Goal: Task Accomplishment & Management: Manage account settings

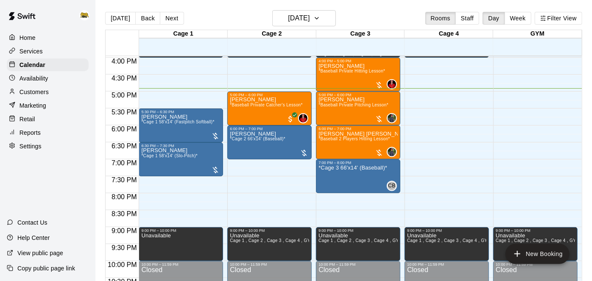
scroll to position [542, 0]
click at [38, 91] on p "Customers" at bounding box center [34, 92] width 29 height 8
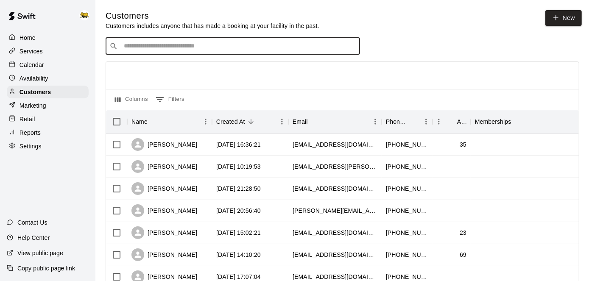
click at [312, 50] on input "Search customers by name or email" at bounding box center [238, 46] width 235 height 8
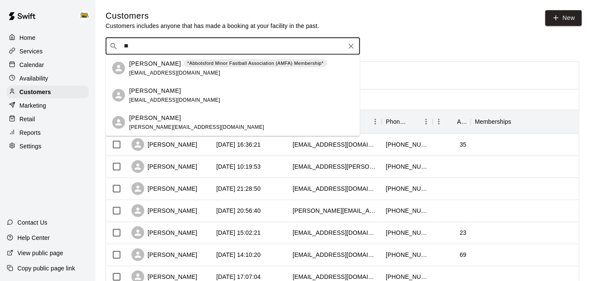
type input "*"
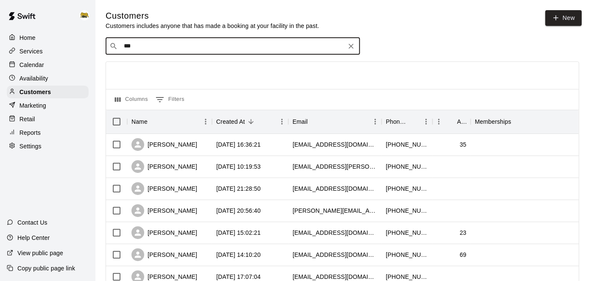
type input "****"
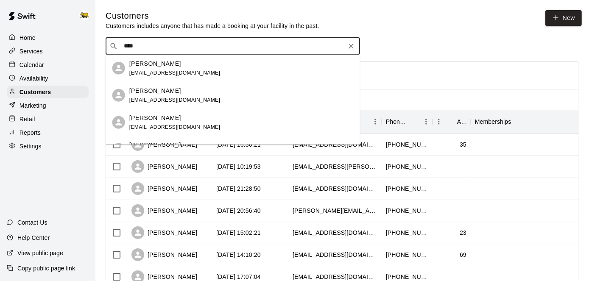
click at [185, 73] on span "[EMAIL_ADDRESS][DOMAIN_NAME]" at bounding box center [174, 73] width 91 height 6
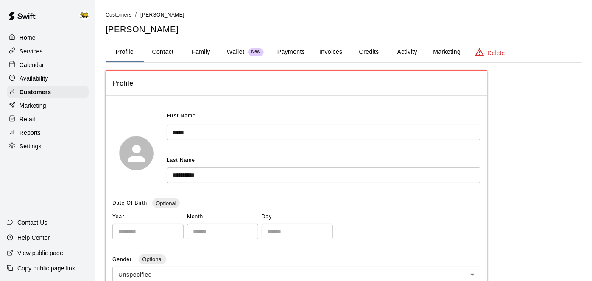
click at [156, 48] on button "Contact" at bounding box center [163, 52] width 38 height 20
select select "**"
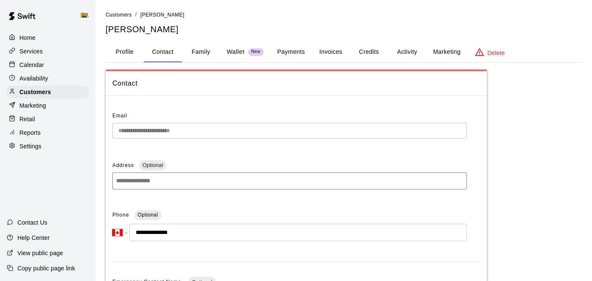
click at [34, 71] on div "Home Services Calendar Availability Customers Marketing Retail Reports Settings" at bounding box center [47, 92] width 95 height 123
click at [36, 64] on p "Calendar" at bounding box center [32, 65] width 25 height 8
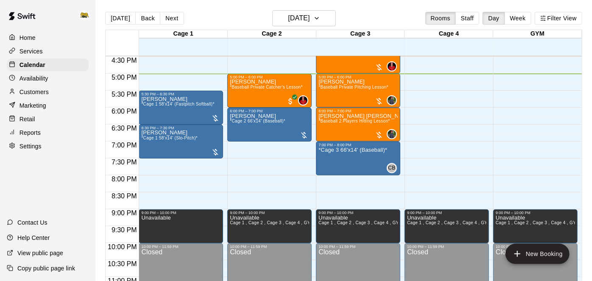
scroll to position [480, 0]
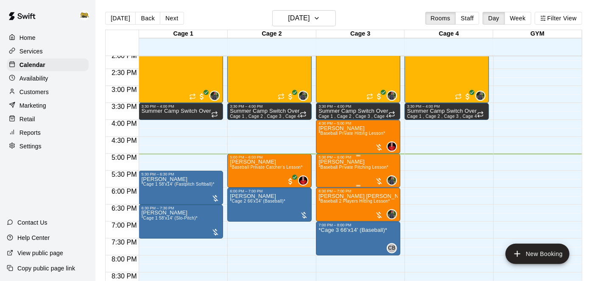
click at [366, 165] on span "*Baseball Private Pitching Lesson*" at bounding box center [354, 167] width 70 height 5
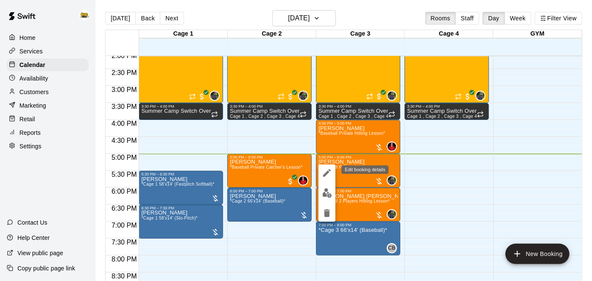
click at [328, 172] on icon "edit" at bounding box center [327, 173] width 8 height 8
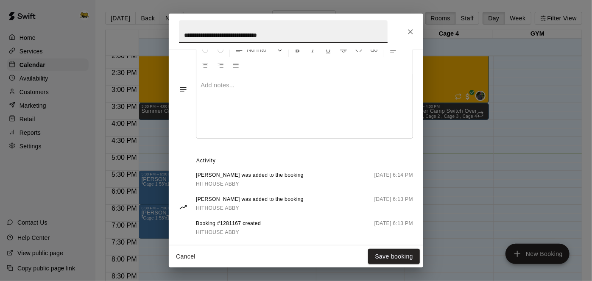
scroll to position [309, 0]
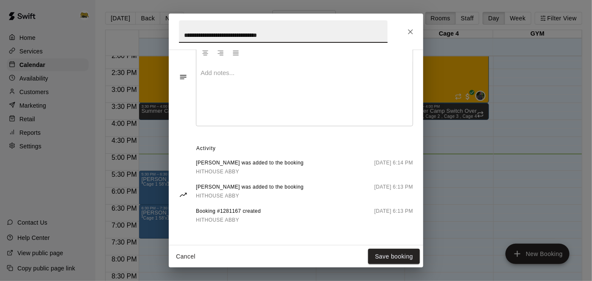
click at [190, 258] on button "Cancel" at bounding box center [185, 257] width 27 height 16
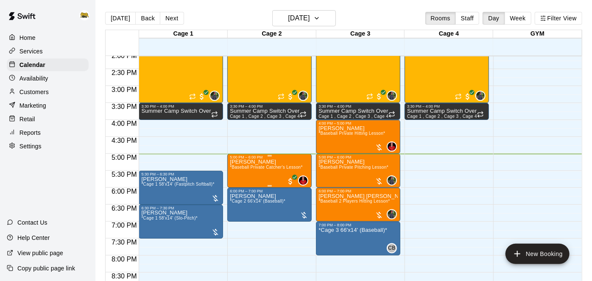
click at [238, 170] on icon "edit" at bounding box center [238, 168] width 10 height 10
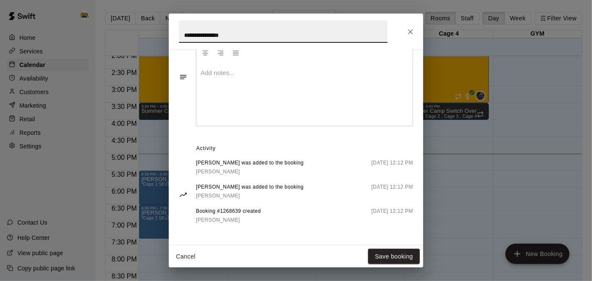
click at [182, 259] on button "Cancel" at bounding box center [185, 257] width 27 height 16
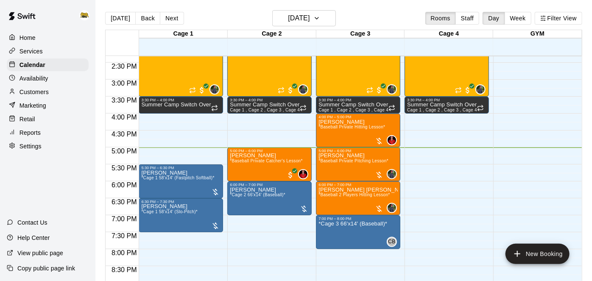
scroll to position [486, 0]
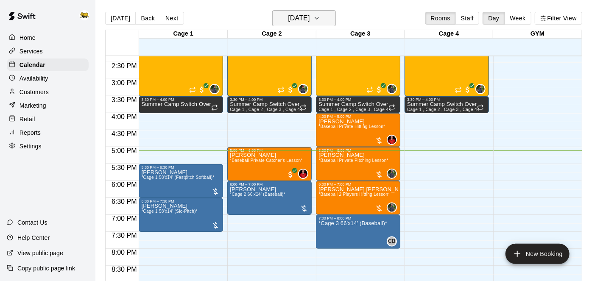
click at [320, 20] on icon "button" at bounding box center [317, 18] width 7 height 10
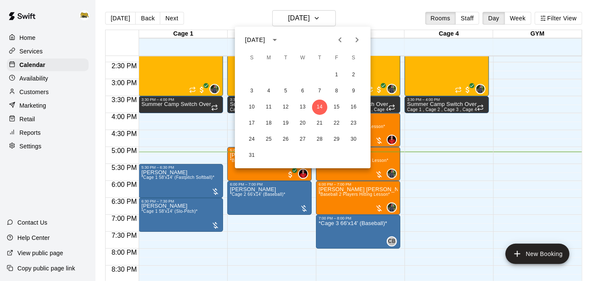
click at [448, 171] on div at bounding box center [296, 140] width 592 height 281
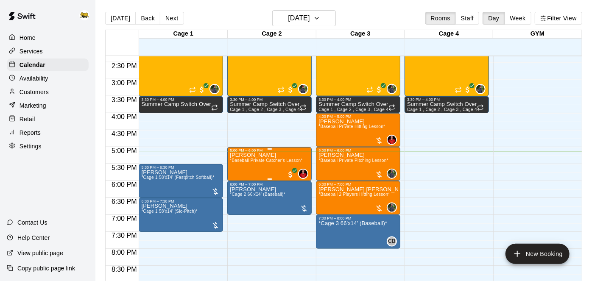
click at [265, 160] on span "*Baseball Private Catcher's Lesson*" at bounding box center [266, 160] width 73 height 5
click at [451, 174] on div at bounding box center [296, 140] width 592 height 281
click at [184, 176] on span "*Cage 1 58'x14' (Fastpitch Softball)*" at bounding box center [177, 177] width 73 height 5
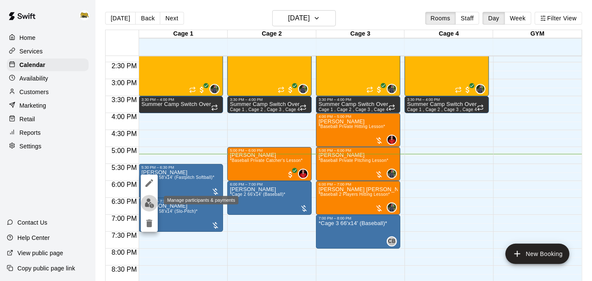
click at [150, 200] on img "edit" at bounding box center [150, 204] width 10 height 10
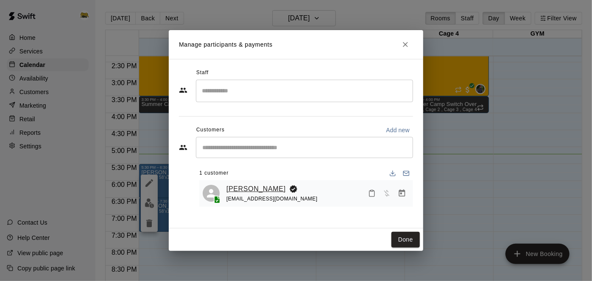
click at [252, 190] on link "[PERSON_NAME]" at bounding box center [256, 189] width 59 height 11
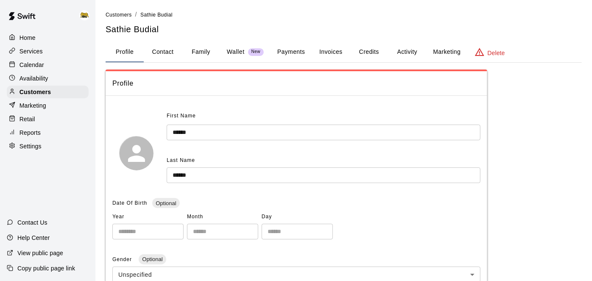
click at [298, 49] on button "Payments" at bounding box center [291, 52] width 41 height 20
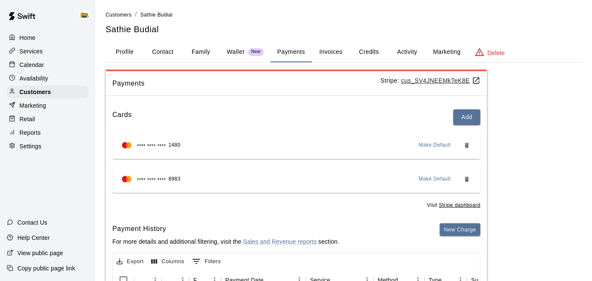
click at [42, 66] on p "Calendar" at bounding box center [32, 65] width 25 height 8
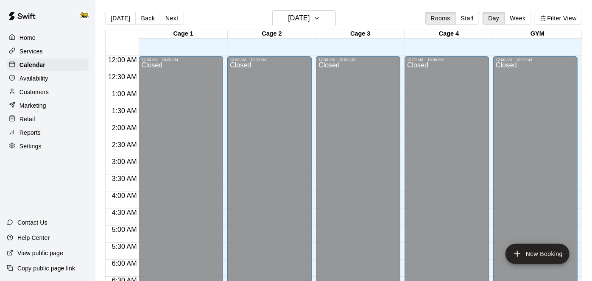
scroll to position [554, 0]
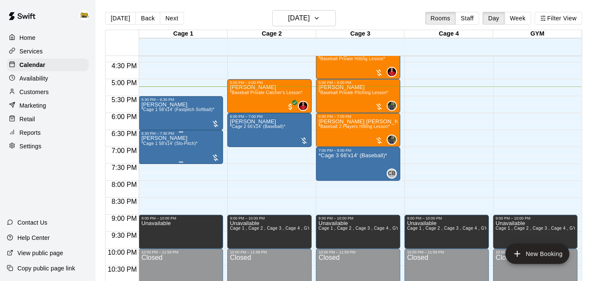
click at [184, 144] on span "*Cage 1 58'x14' (Slo-Pitch)*" at bounding box center [169, 143] width 56 height 5
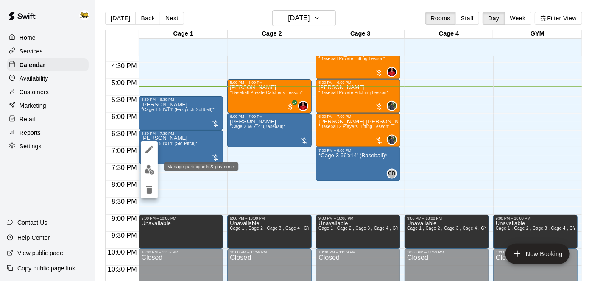
click at [149, 172] on img "edit" at bounding box center [150, 170] width 10 height 10
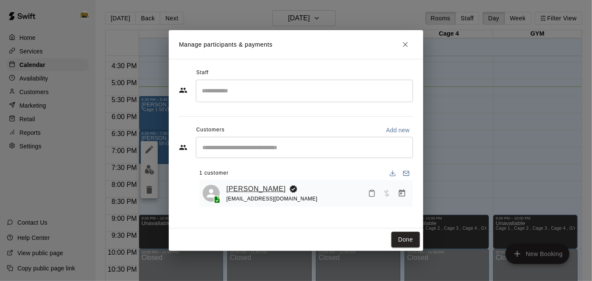
click at [250, 188] on link "[PERSON_NAME]" at bounding box center [256, 189] width 59 height 11
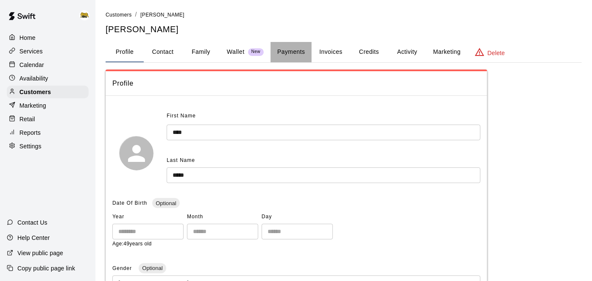
click at [283, 53] on button "Payments" at bounding box center [291, 52] width 41 height 20
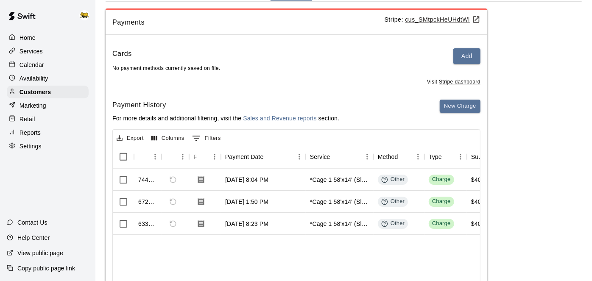
click at [37, 62] on p "Calendar" at bounding box center [32, 65] width 25 height 8
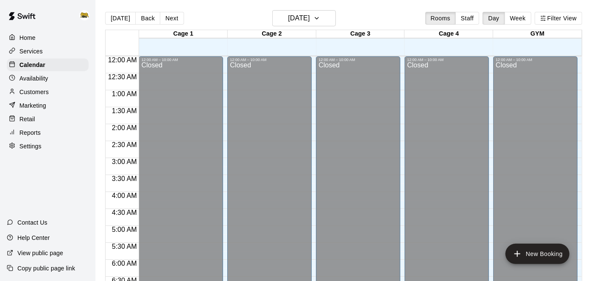
scroll to position [554, 0]
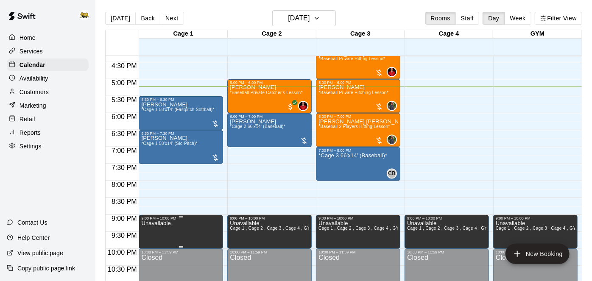
click at [150, 228] on icon "edit" at bounding box center [150, 229] width 8 height 8
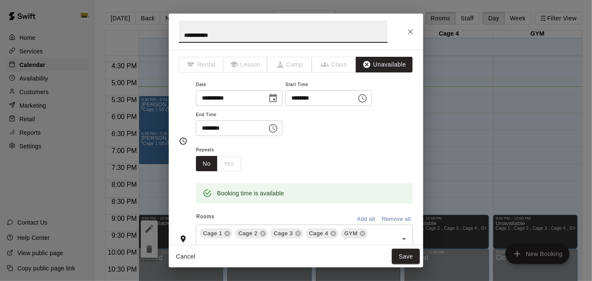
click at [286, 106] on input "********" at bounding box center [318, 98] width 65 height 16
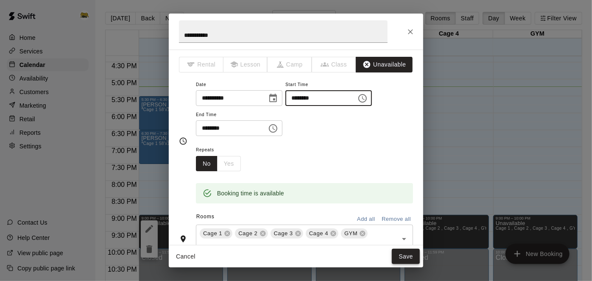
type input "********"
click at [412, 256] on button "Save" at bounding box center [406, 257] width 28 height 16
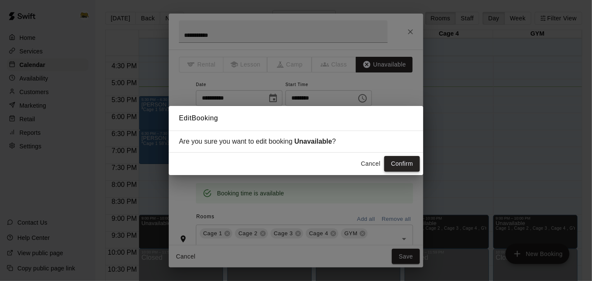
click at [402, 166] on button "Confirm" at bounding box center [403, 164] width 36 height 16
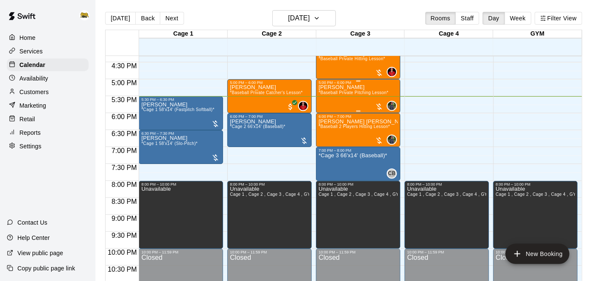
click at [322, 107] on div "[PERSON_NAME] *Baseball Private Pitching Lesson*" at bounding box center [354, 225] width 70 height 281
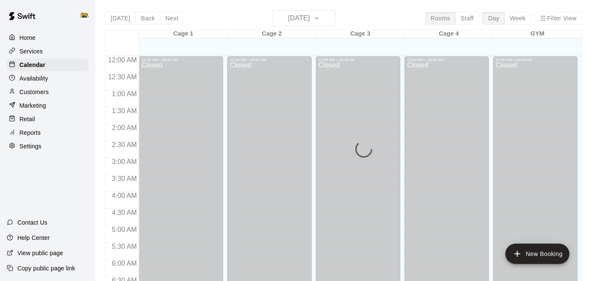
scroll to position [554, 0]
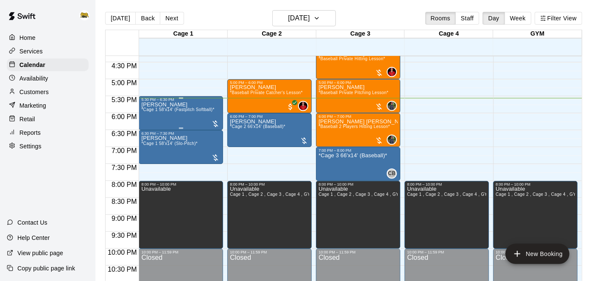
click at [148, 112] on span "*Cage 1 58'x14' (Fastpitch Softball)*" at bounding box center [177, 109] width 73 height 5
click at [450, 112] on div at bounding box center [296, 140] width 592 height 281
click at [152, 105] on p "[PERSON_NAME]" at bounding box center [177, 105] width 73 height 0
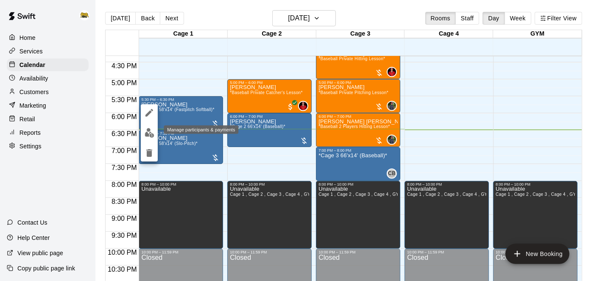
click at [149, 129] on img "edit" at bounding box center [150, 133] width 10 height 10
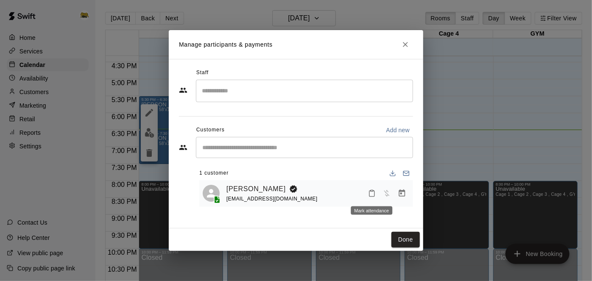
click at [373, 193] on icon "Mark attendance" at bounding box center [372, 194] width 8 height 8
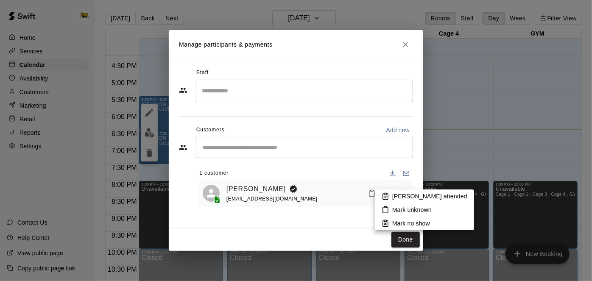
click at [389, 194] on icon at bounding box center [386, 197] width 8 height 8
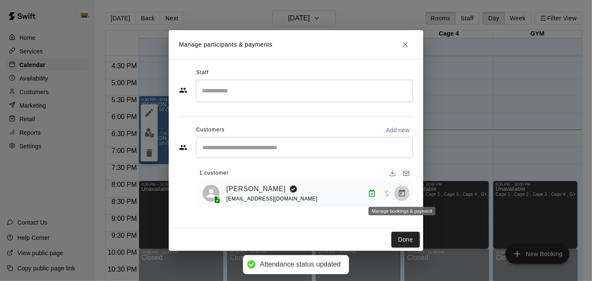
click at [404, 194] on icon "Manage bookings & payment" at bounding box center [402, 193] width 8 height 8
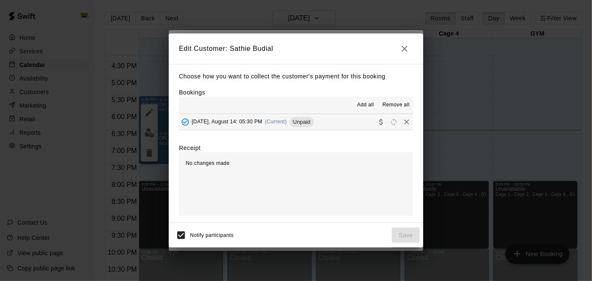
click at [332, 124] on button "Thursday, August 14: 05:30 PM (Current) Unpaid" at bounding box center [296, 122] width 234 height 16
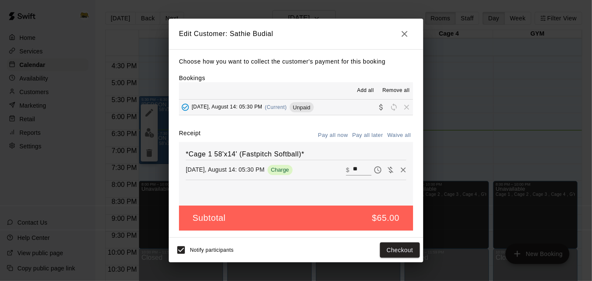
click at [408, 36] on icon "button" at bounding box center [405, 34] width 10 height 10
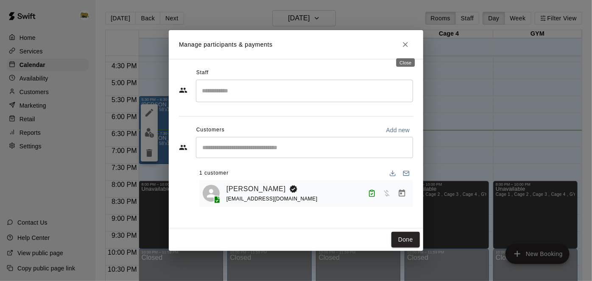
click at [406, 40] on button "Close" at bounding box center [405, 44] width 15 height 15
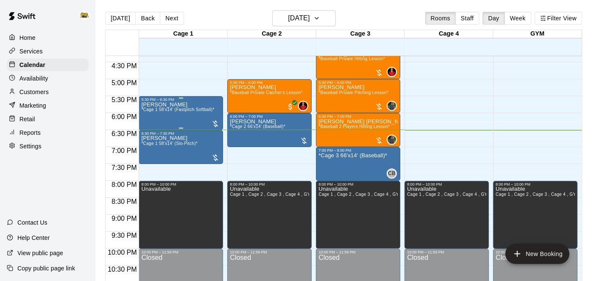
click at [185, 100] on div "5:30 PM – 6:30 PM" at bounding box center [180, 100] width 79 height 4
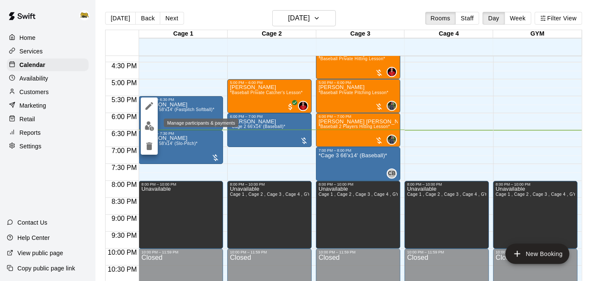
click at [151, 121] on img "edit" at bounding box center [150, 126] width 10 height 10
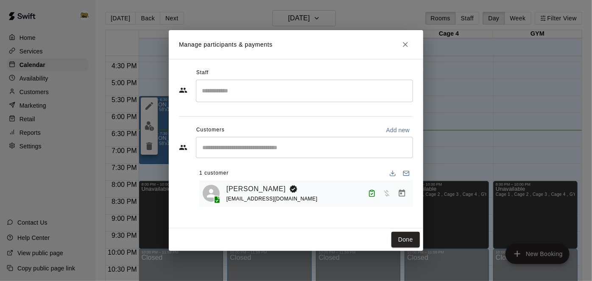
click at [358, 190] on div "Sai Budial sathie@hotmail.com" at bounding box center [318, 194] width 183 height 20
click at [403, 196] on icon "Manage bookings & payment" at bounding box center [402, 193] width 6 height 7
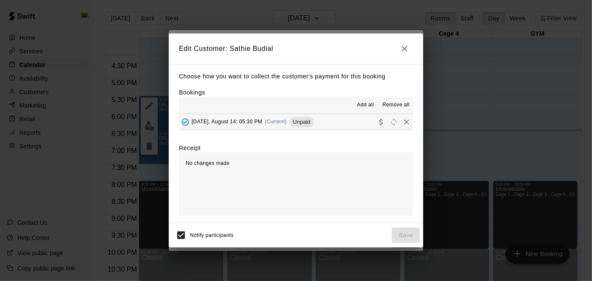
click at [342, 127] on button "Thursday, August 14: 05:30 PM (Current) Unpaid" at bounding box center [296, 122] width 234 height 16
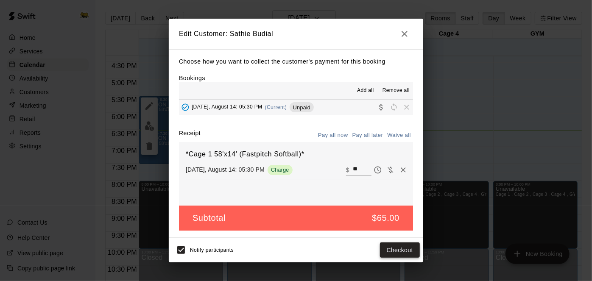
click at [394, 249] on button "Checkout" at bounding box center [400, 251] width 40 height 16
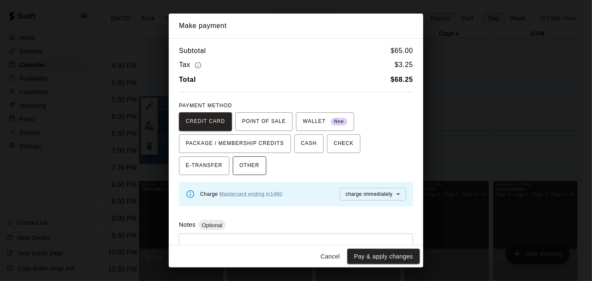
click at [240, 164] on span "OTHER" at bounding box center [250, 166] width 20 height 14
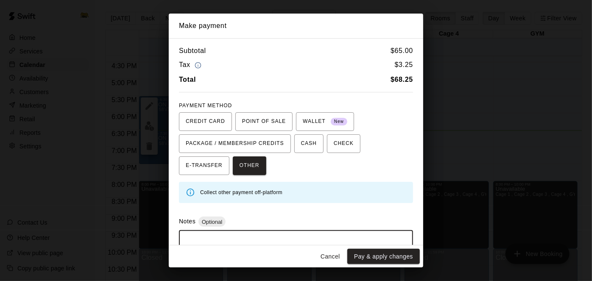
click at [241, 238] on textarea at bounding box center [296, 250] width 222 height 25
type textarea "******"
click at [369, 260] on button "Pay & apply changes" at bounding box center [384, 257] width 73 height 16
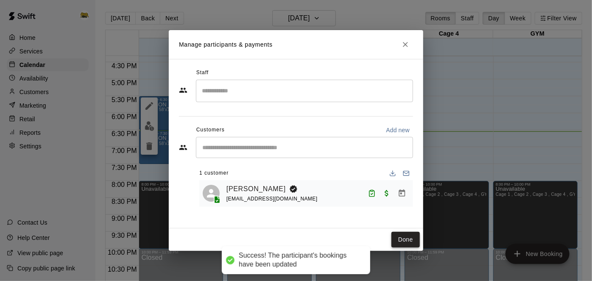
click at [406, 241] on button "Done" at bounding box center [406, 240] width 28 height 16
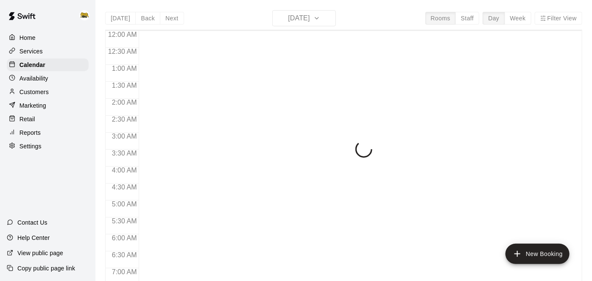
scroll to position [554, 0]
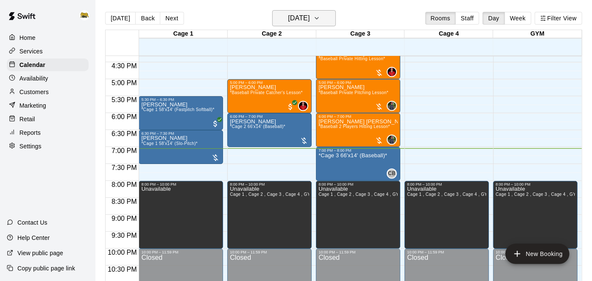
click at [320, 16] on icon "button" at bounding box center [317, 18] width 7 height 10
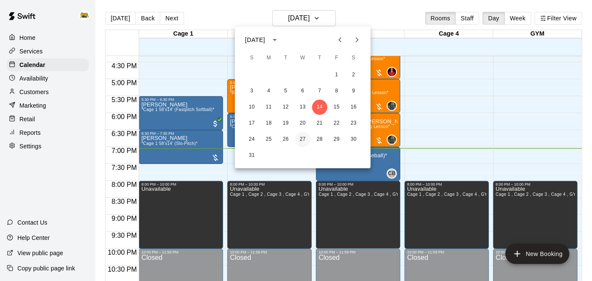
click at [300, 138] on button "27" at bounding box center [302, 139] width 15 height 15
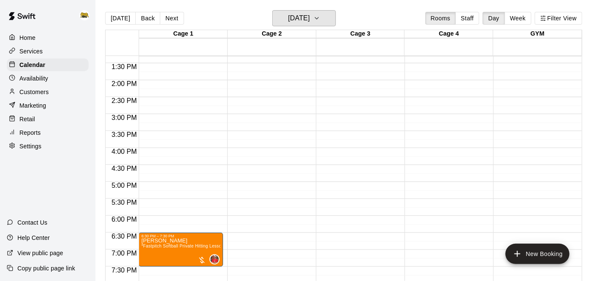
scroll to position [455, 0]
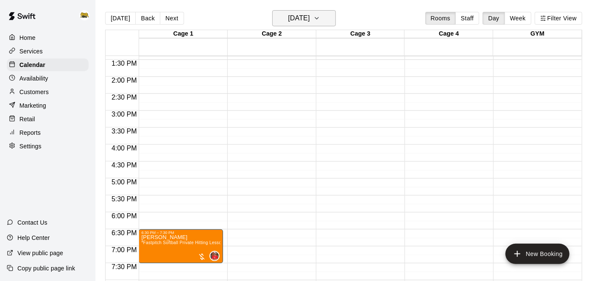
click at [310, 21] on h6 "Wednesday Aug 27" at bounding box center [299, 18] width 22 height 12
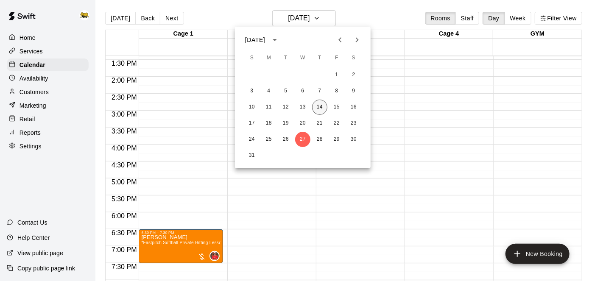
click at [317, 110] on button "14" at bounding box center [319, 107] width 15 height 15
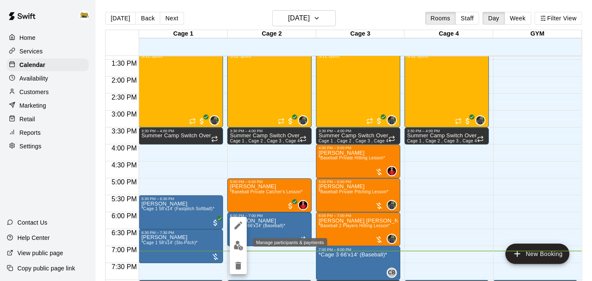
click at [243, 242] on button "edit" at bounding box center [238, 246] width 17 height 17
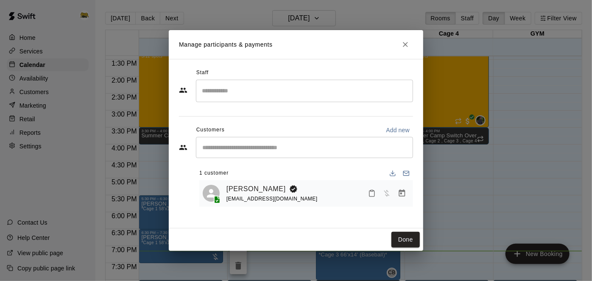
click at [317, 194] on div "Daniel Lemyre glemyre@hotmail.com" at bounding box center [318, 194] width 183 height 20
click at [373, 193] on icon "Mark attendance" at bounding box center [372, 194] width 8 height 8
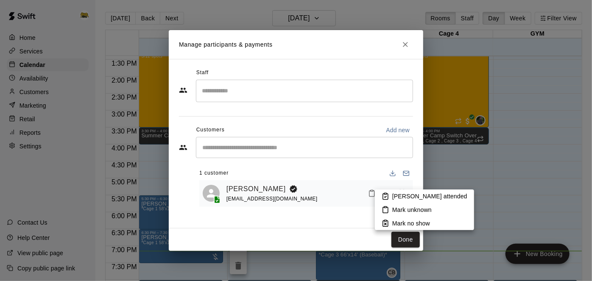
click at [382, 193] on icon at bounding box center [386, 197] width 8 height 8
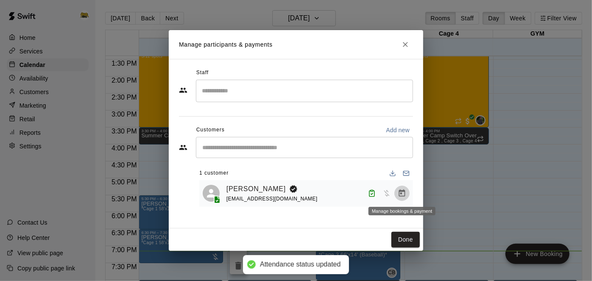
click at [406, 194] on icon "Manage bookings & payment" at bounding box center [402, 193] width 8 height 8
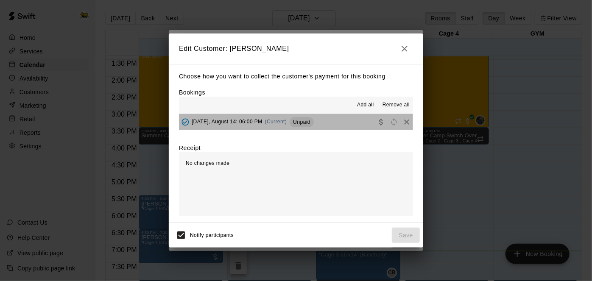
click at [342, 119] on button "Thursday, August 14: 06:00 PM (Current) Unpaid" at bounding box center [296, 122] width 234 height 16
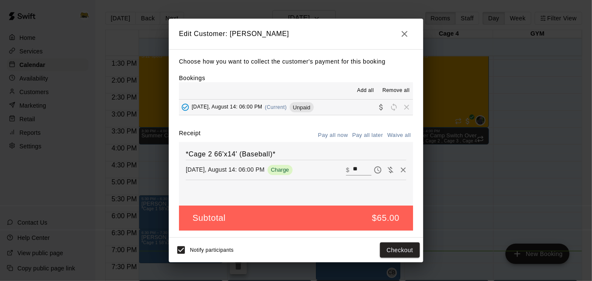
click at [361, 170] on input "**" at bounding box center [362, 170] width 19 height 11
click at [435, 163] on div "Edit Customer: George Lemyre Choose how you want to collect the customer's paym…" at bounding box center [296, 140] width 592 height 281
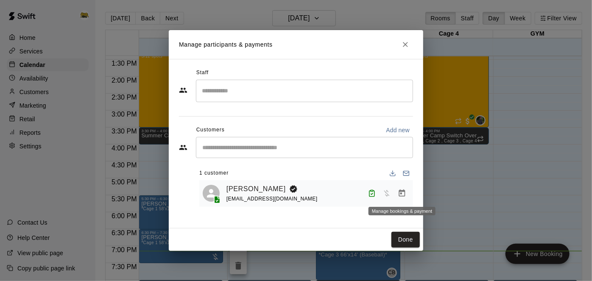
click at [408, 192] on button "Manage bookings & payment" at bounding box center [402, 193] width 15 height 15
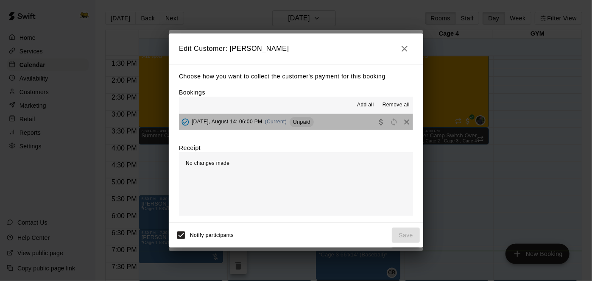
click at [345, 126] on button "Thursday, August 14: 06:00 PM (Current) Unpaid" at bounding box center [296, 122] width 234 height 16
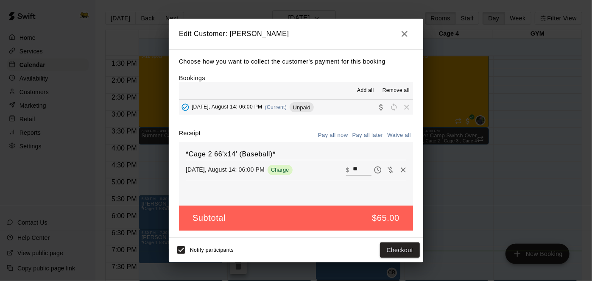
click at [366, 168] on input "**" at bounding box center [362, 170] width 19 height 11
click at [402, 253] on button "Checkout" at bounding box center [400, 251] width 40 height 16
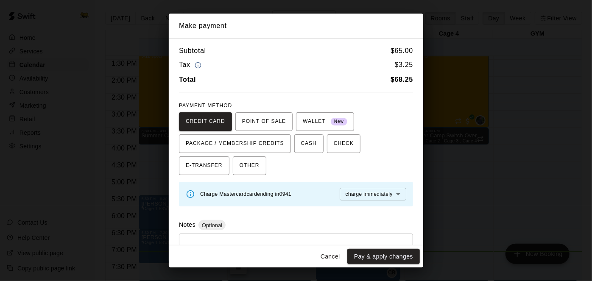
click at [334, 254] on button "Cancel" at bounding box center [330, 257] width 27 height 16
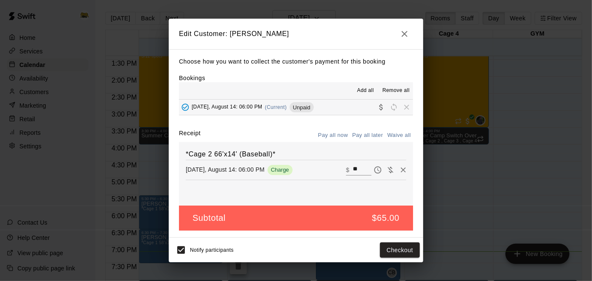
click at [404, 34] on icon "button" at bounding box center [405, 34] width 6 height 6
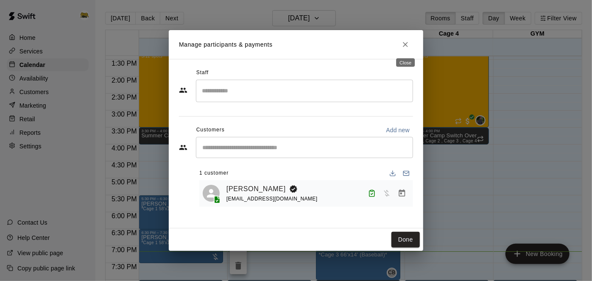
click at [404, 40] on icon "Close" at bounding box center [406, 44] width 8 height 8
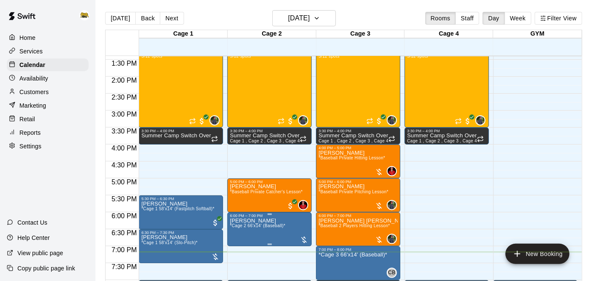
click at [239, 225] on icon "edit" at bounding box center [239, 226] width 8 height 8
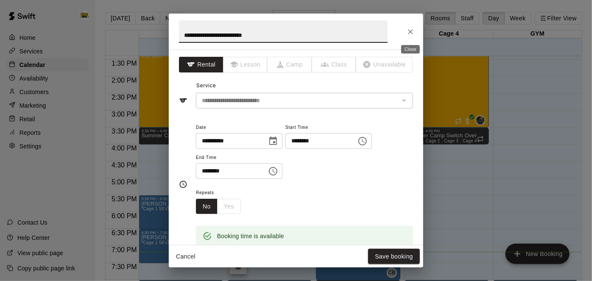
click at [413, 30] on icon "Close" at bounding box center [411, 32] width 8 height 8
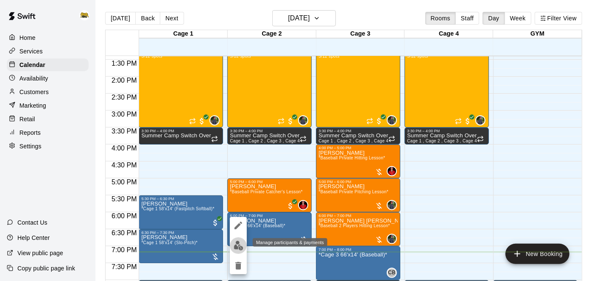
click at [238, 248] on img "edit" at bounding box center [239, 246] width 10 height 10
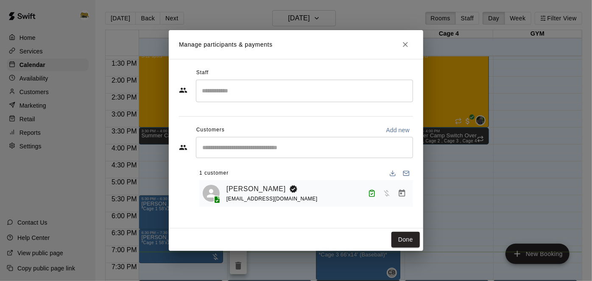
click at [315, 181] on div "Daniel Lemyre glemyre@hotmail.com" at bounding box center [306, 193] width 214 height 27
click at [320, 188] on div "Daniel Lemyre glemyre@hotmail.com" at bounding box center [318, 194] width 183 height 20
click at [401, 194] on icon "Manage bookings & payment" at bounding box center [402, 193] width 6 height 7
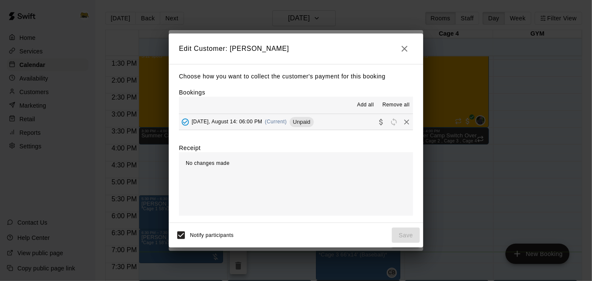
click at [335, 122] on button "Thursday, August 14: 06:00 PM (Current) Unpaid" at bounding box center [296, 122] width 234 height 16
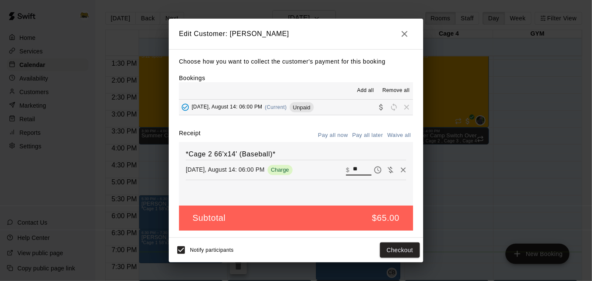
click at [361, 168] on input "**" at bounding box center [362, 170] width 19 height 11
type input "*"
type input "**"
click at [394, 253] on button "Checkout" at bounding box center [400, 251] width 40 height 16
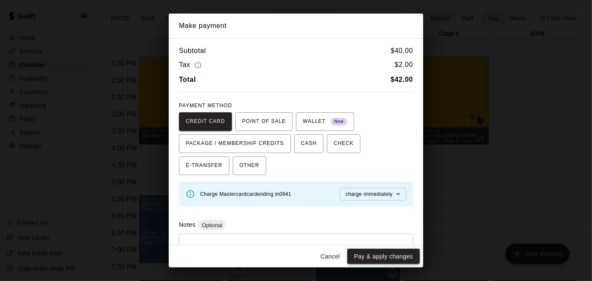
click at [382, 258] on button "Pay & apply changes" at bounding box center [384, 257] width 73 height 16
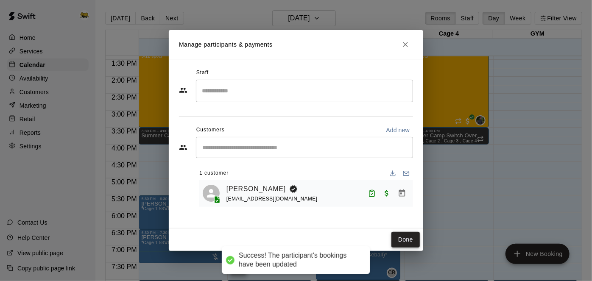
click at [412, 238] on button "Done" at bounding box center [406, 240] width 28 height 16
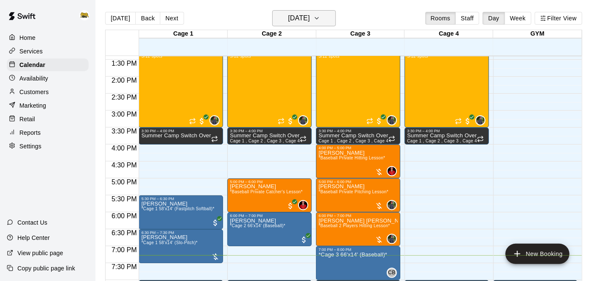
click at [325, 22] on button "[DATE]" at bounding box center [304, 18] width 64 height 16
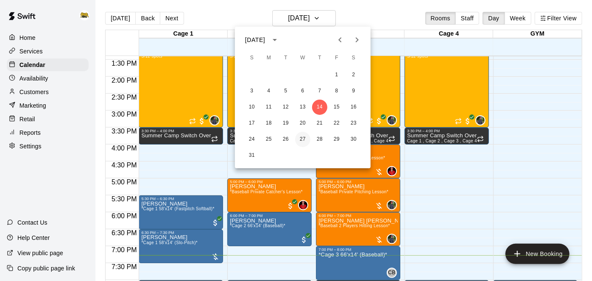
click at [300, 143] on button "27" at bounding box center [302, 139] width 15 height 15
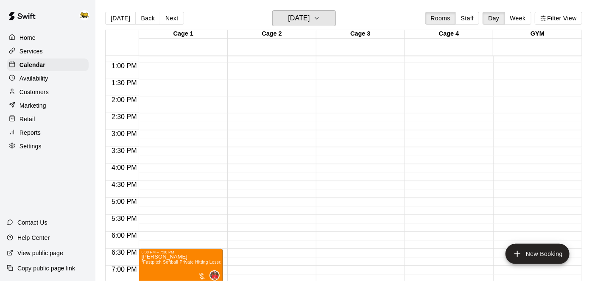
scroll to position [435, 0]
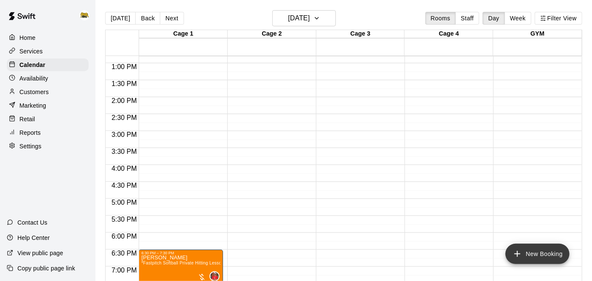
click at [527, 253] on button "New Booking" at bounding box center [538, 254] width 64 height 20
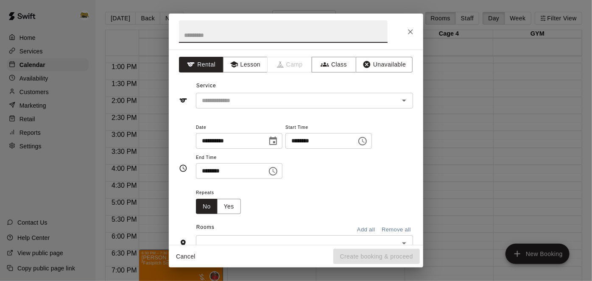
click at [358, 146] on icon "Choose time, selected time is 6:00 PM" at bounding box center [363, 141] width 10 height 10
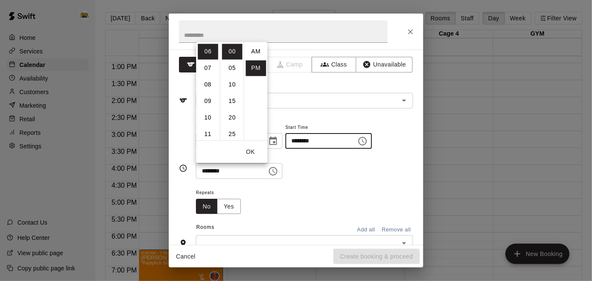
scroll to position [15, 0]
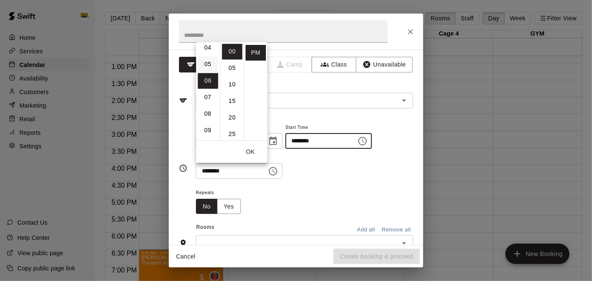
click at [211, 66] on li "05" at bounding box center [208, 64] width 20 height 16
type input "********"
click at [249, 152] on button "OK" at bounding box center [250, 152] width 27 height 16
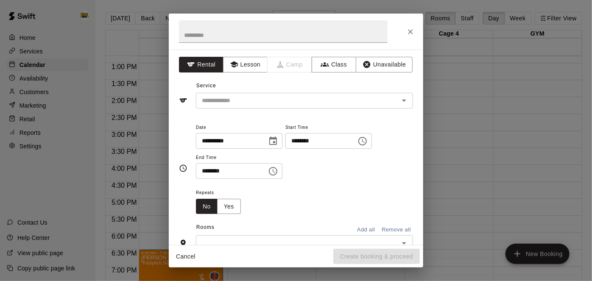
click at [278, 177] on icon "Choose time, selected time is 6:30 PM" at bounding box center [273, 171] width 10 height 10
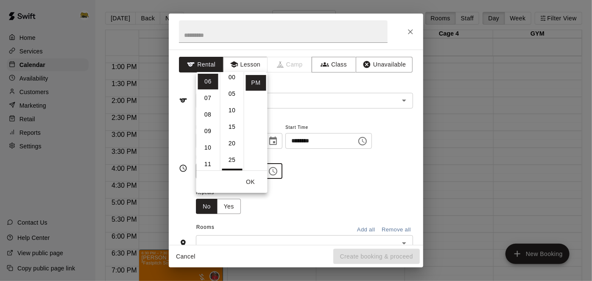
scroll to position [3, 0]
click at [232, 81] on li "00" at bounding box center [232, 78] width 20 height 16
type input "********"
click at [339, 180] on div "**********" at bounding box center [304, 150] width 217 height 57
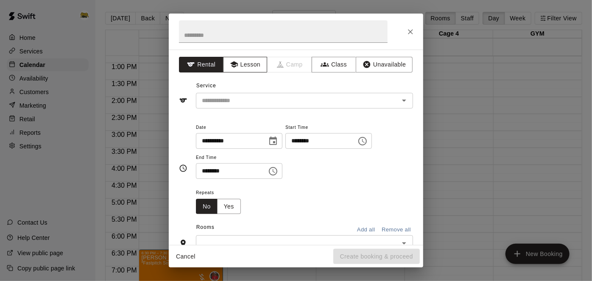
click at [247, 61] on button "Lesson" at bounding box center [245, 65] width 45 height 16
click at [223, 108] on div "​" at bounding box center [304, 101] width 217 height 16
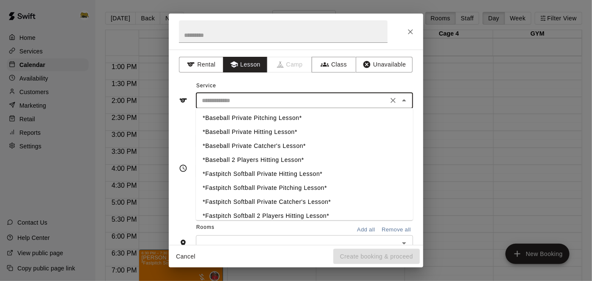
click at [243, 133] on li "*Baseball Private Hitting Lesson*" at bounding box center [304, 133] width 217 height 14
type input "**********"
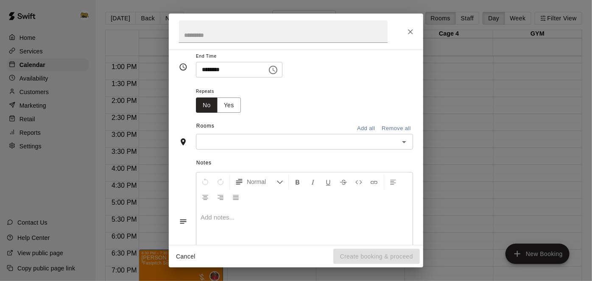
scroll to position [103, 0]
click at [213, 146] on input "text" at bounding box center [298, 140] width 198 height 11
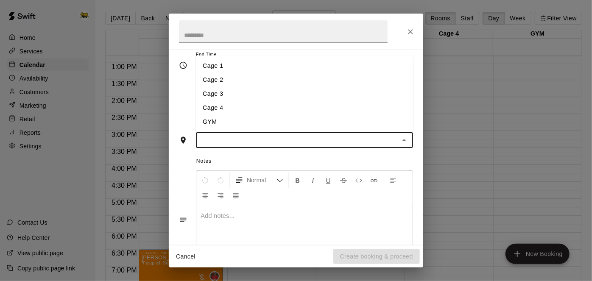
click at [219, 101] on li "Cage 3" at bounding box center [304, 94] width 217 height 14
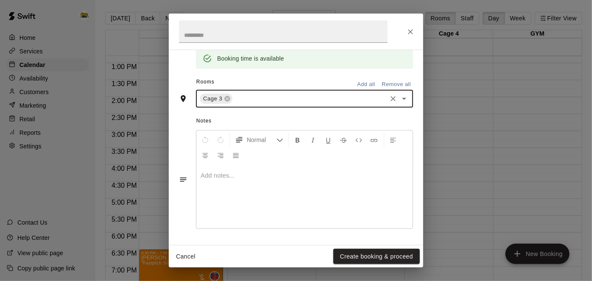
scroll to position [207, 0]
click at [346, 256] on button "Create booking & proceed" at bounding box center [377, 257] width 87 height 16
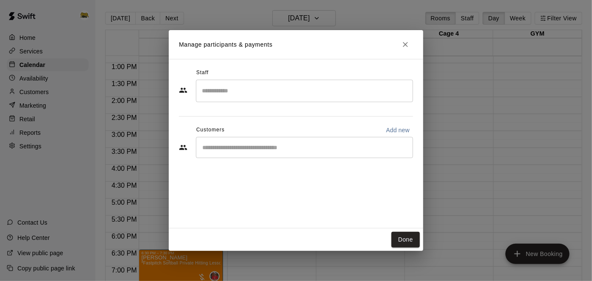
click at [221, 99] on div "​" at bounding box center [304, 91] width 217 height 22
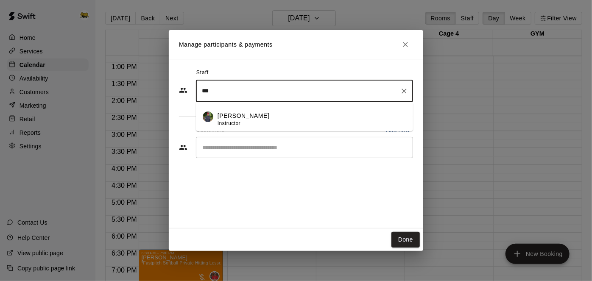
click at [234, 124] on span "Instructor" at bounding box center [229, 124] width 23 height 6
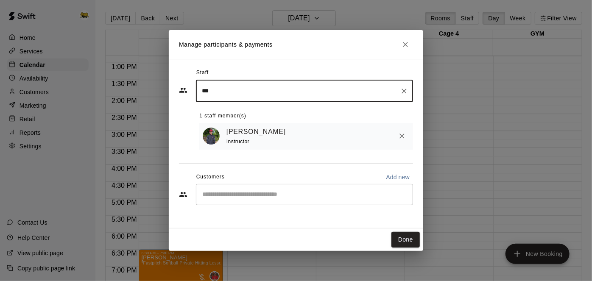
type input "***"
click at [243, 194] on input "Start typing to search customers..." at bounding box center [305, 195] width 210 height 8
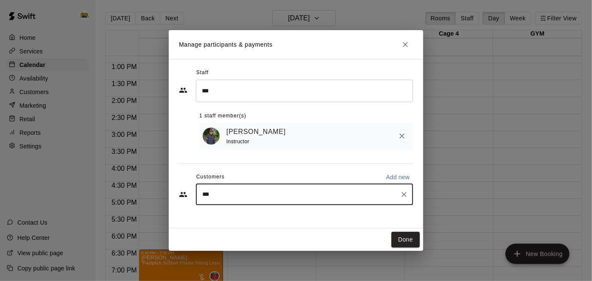
type input "****"
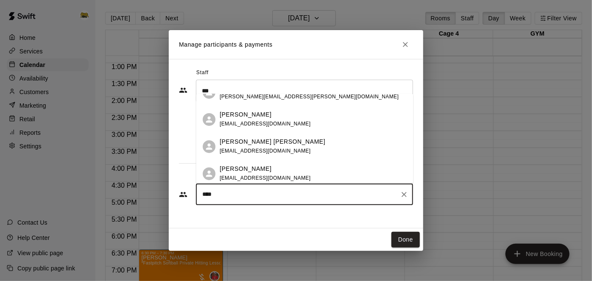
scroll to position [45, 0]
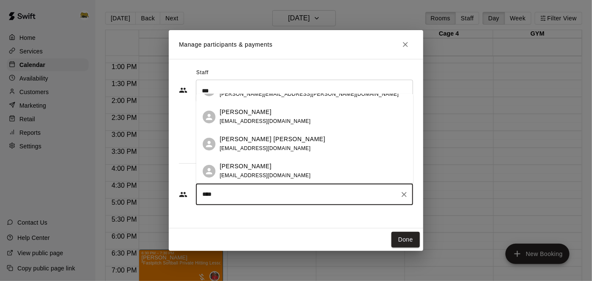
click at [250, 140] on p "Jackson Hamel-Deschenes" at bounding box center [273, 139] width 106 height 9
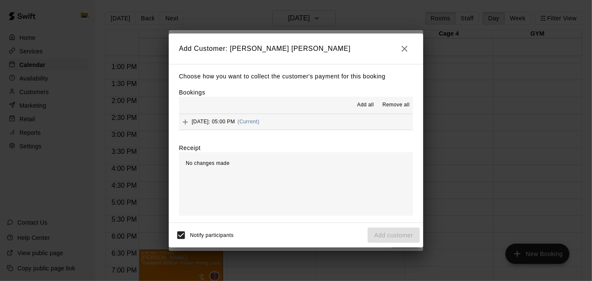
click at [362, 107] on span "Add all" at bounding box center [365, 105] width 17 height 8
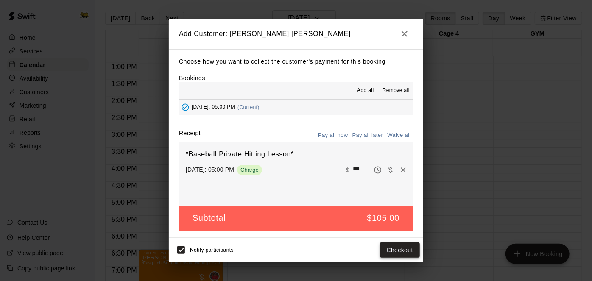
click at [390, 248] on button "Checkout" at bounding box center [400, 251] width 40 height 16
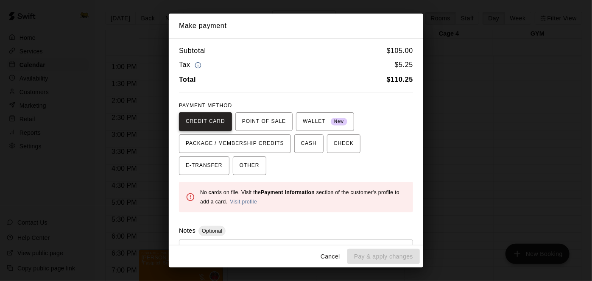
click at [209, 121] on span "CREDIT CARD" at bounding box center [205, 122] width 39 height 14
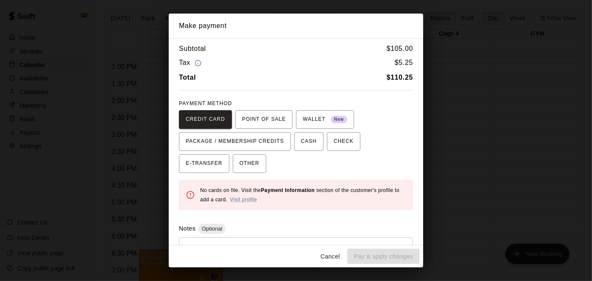
scroll to position [0, 0]
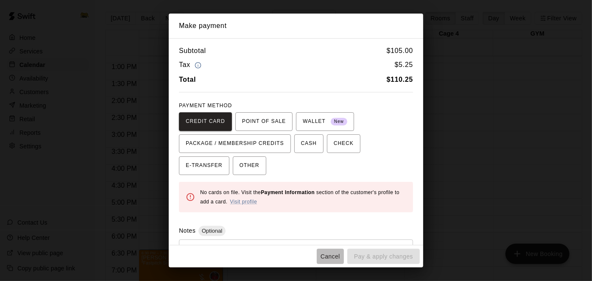
click at [326, 253] on button "Cancel" at bounding box center [330, 257] width 27 height 16
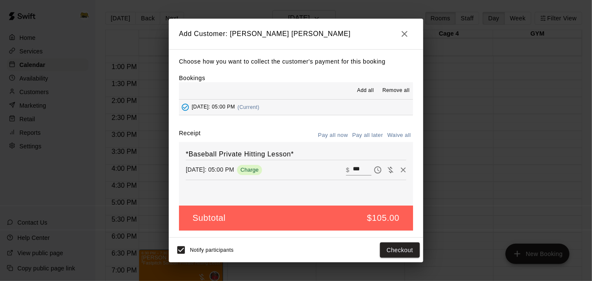
click at [369, 135] on button "Pay all later" at bounding box center [368, 135] width 35 height 13
click at [384, 247] on button "Add customer" at bounding box center [394, 251] width 52 height 16
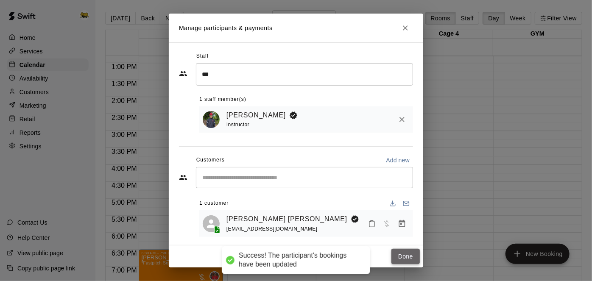
click at [415, 264] on button "Done" at bounding box center [406, 257] width 28 height 16
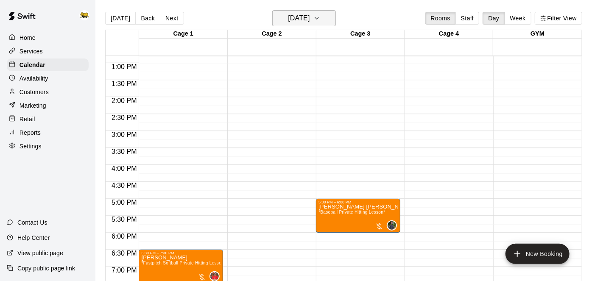
click at [310, 24] on h6 "Wednesday Aug 27" at bounding box center [299, 18] width 22 height 12
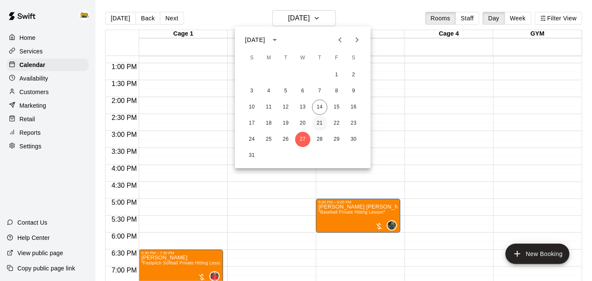
click at [318, 123] on button "21" at bounding box center [319, 123] width 15 height 15
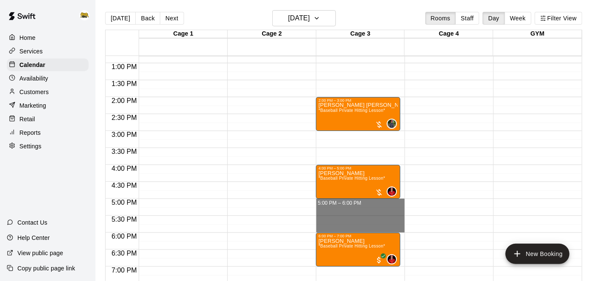
drag, startPoint x: 357, startPoint y: 200, endPoint x: 355, endPoint y: 228, distance: 28.5
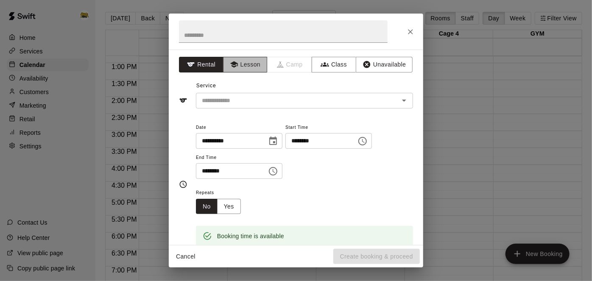
click at [248, 67] on button "Lesson" at bounding box center [245, 65] width 45 height 16
click at [228, 96] on input "text" at bounding box center [292, 100] width 187 height 11
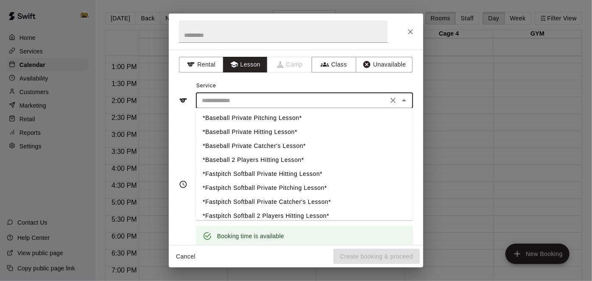
click at [242, 118] on li "*Baseball Private Pitching Lesson*" at bounding box center [304, 119] width 217 height 14
type input "**********"
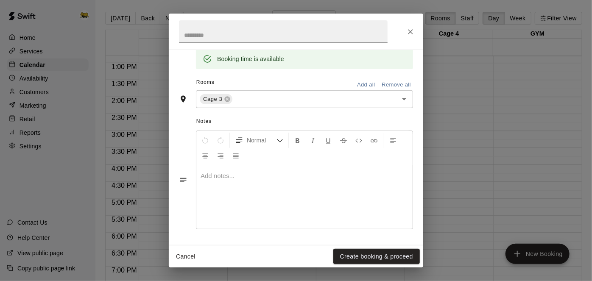
scroll to position [207, 0]
click at [343, 261] on button "Create booking & proceed" at bounding box center [377, 257] width 87 height 16
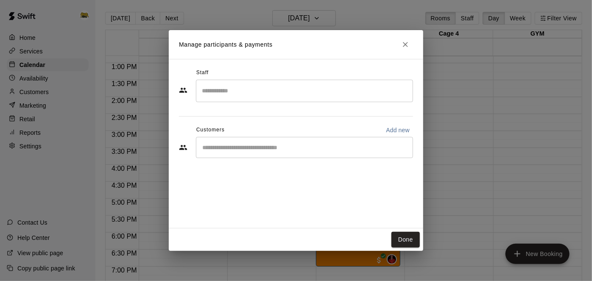
click at [250, 84] on input "Search staff" at bounding box center [305, 91] width 210 height 15
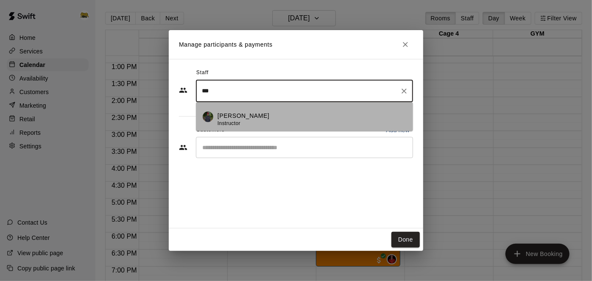
click at [236, 118] on p "[PERSON_NAME]" at bounding box center [244, 116] width 52 height 9
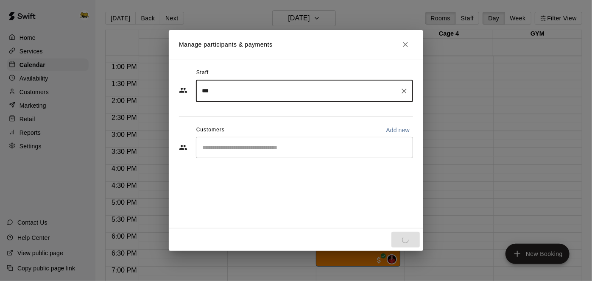
type input "***"
click at [306, 148] on input "Start typing to search customers..." at bounding box center [305, 147] width 210 height 8
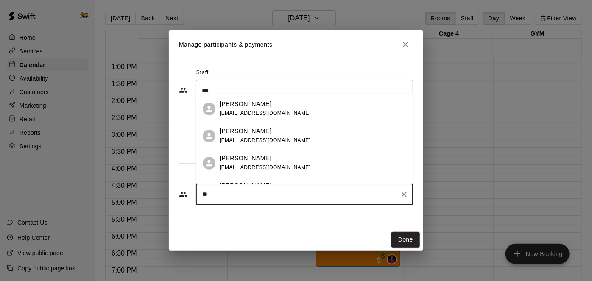
scroll to position [145, 0]
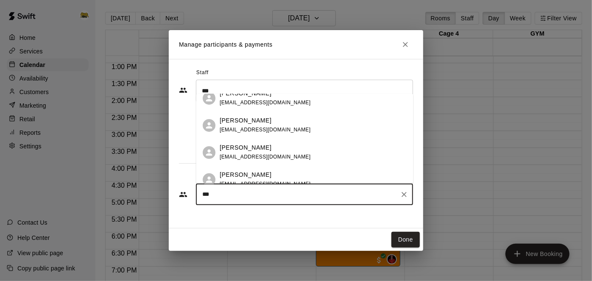
type input "****"
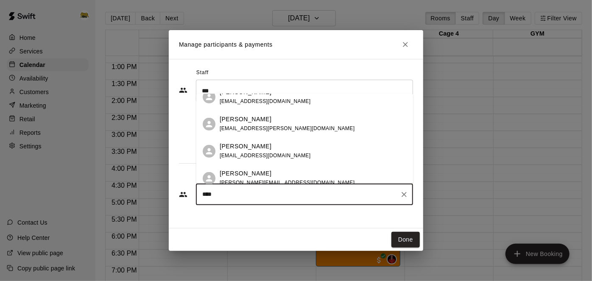
click at [262, 121] on div "[PERSON_NAME]" at bounding box center [287, 119] width 135 height 9
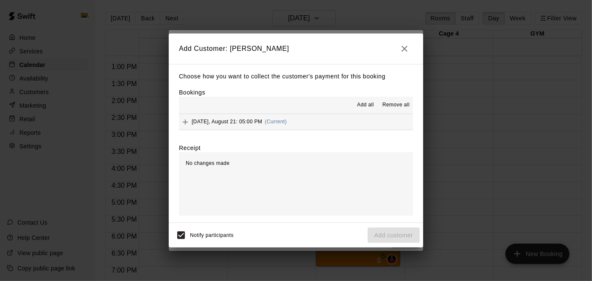
click at [362, 107] on span "Add all" at bounding box center [365, 105] width 17 height 8
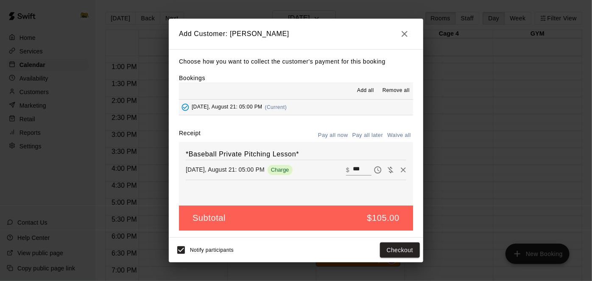
click at [364, 138] on button "Pay all later" at bounding box center [368, 135] width 35 height 13
click at [385, 251] on button "Add customer" at bounding box center [394, 251] width 52 height 16
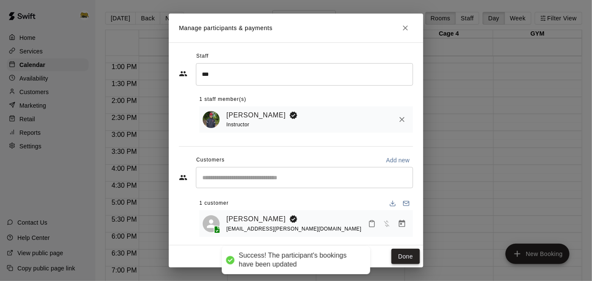
click at [413, 261] on button "Done" at bounding box center [406, 257] width 28 height 16
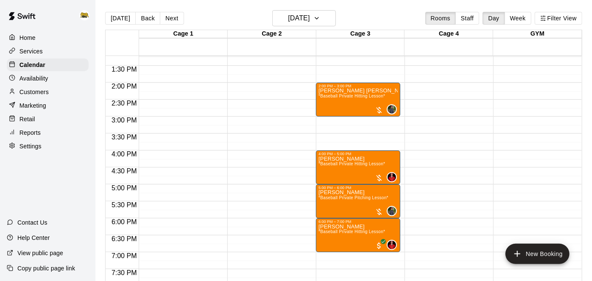
scroll to position [452, 0]
